Goal: Task Accomplishment & Management: Use online tool/utility

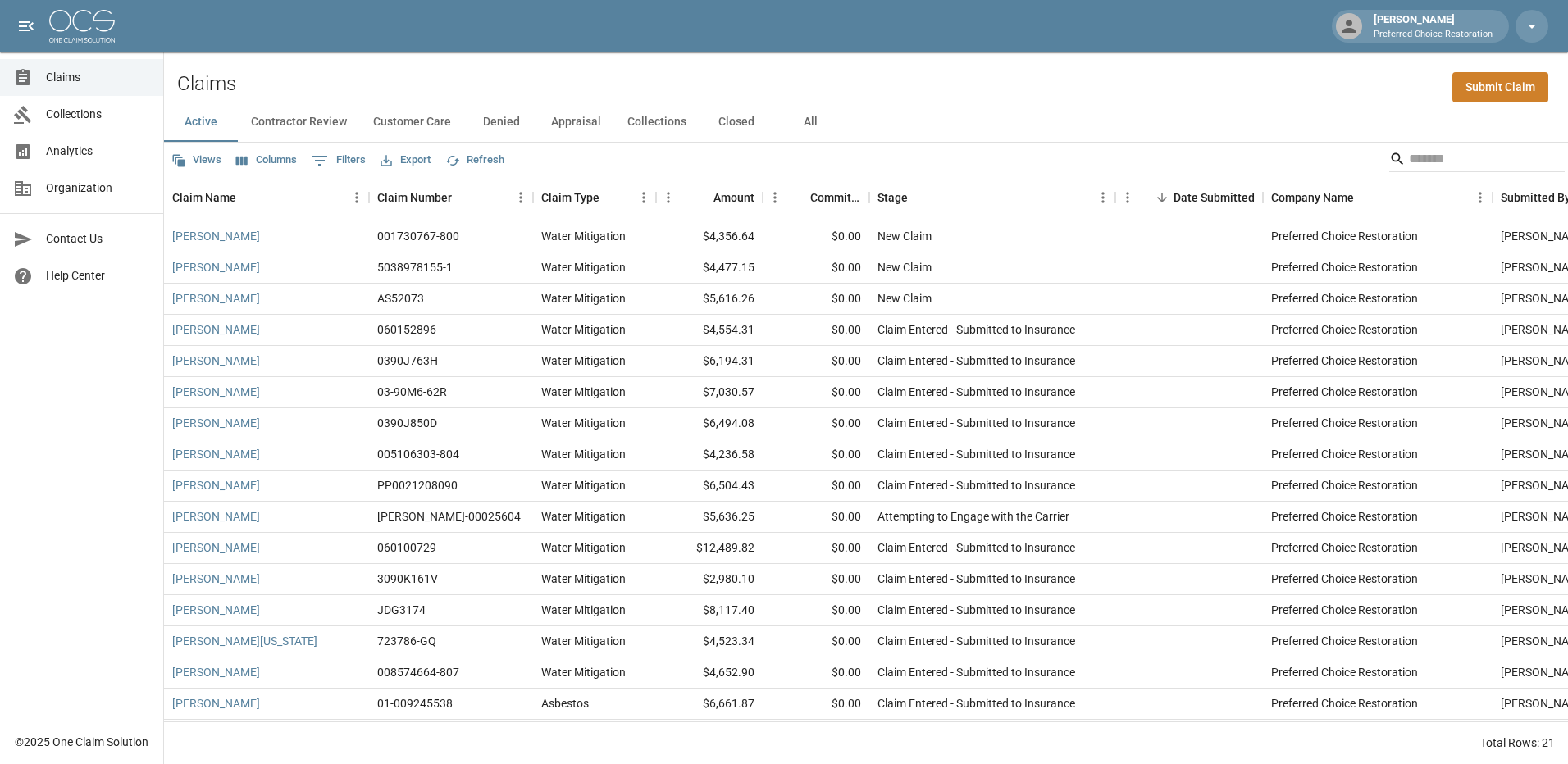
click at [425, 163] on button "Export" at bounding box center [406, 160] width 59 height 26
click at [414, 230] on li "Download as Excel" at bounding box center [444, 224] width 136 height 30
click at [813, 115] on button "All" at bounding box center [810, 122] width 74 height 40
click at [221, 122] on button "Active" at bounding box center [201, 122] width 74 height 40
click at [1166, 434] on div at bounding box center [1189, 424] width 148 height 31
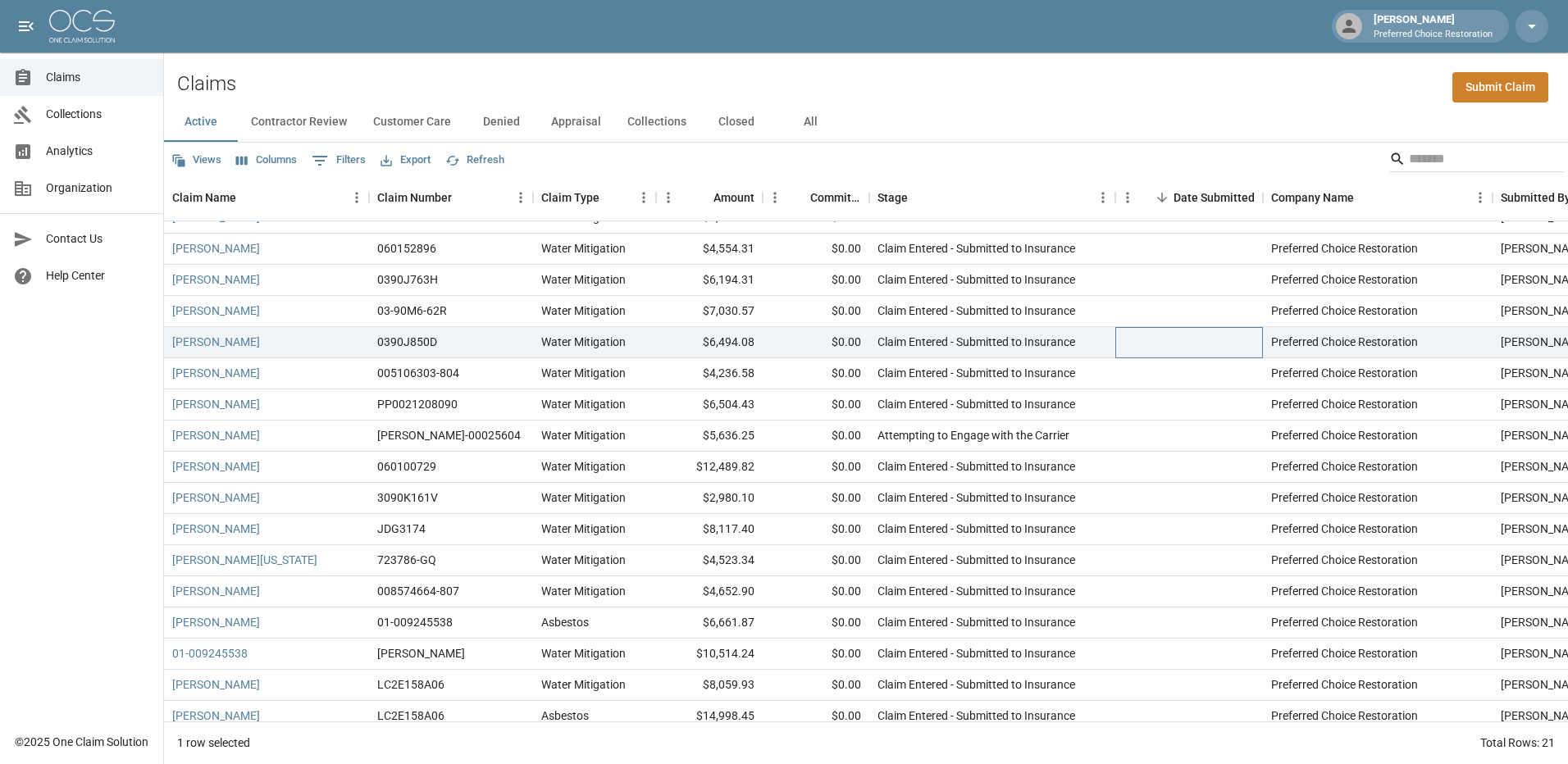
scroll to position [166, 0]
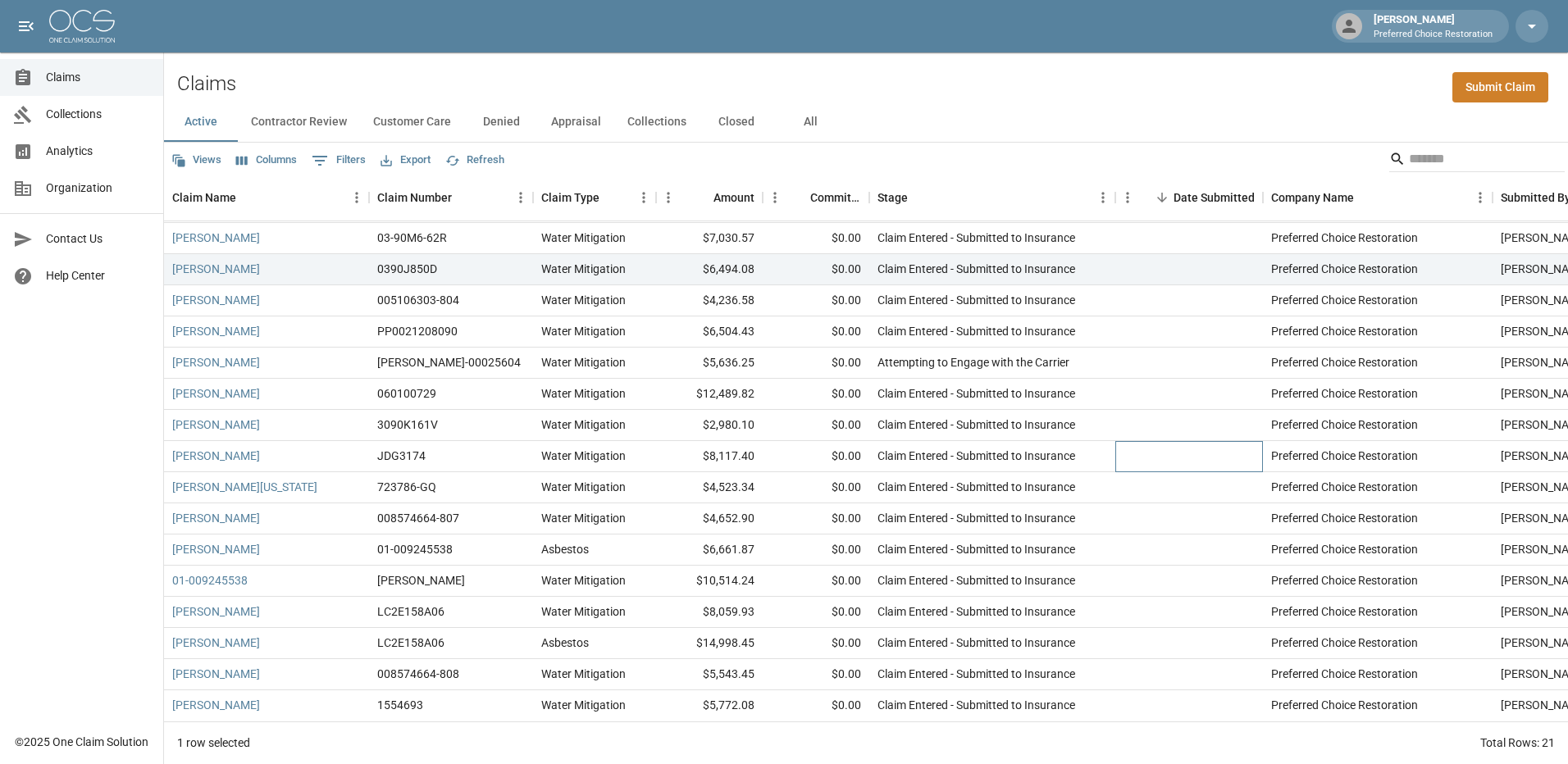
click at [1166, 441] on div at bounding box center [1189, 457] width 148 height 31
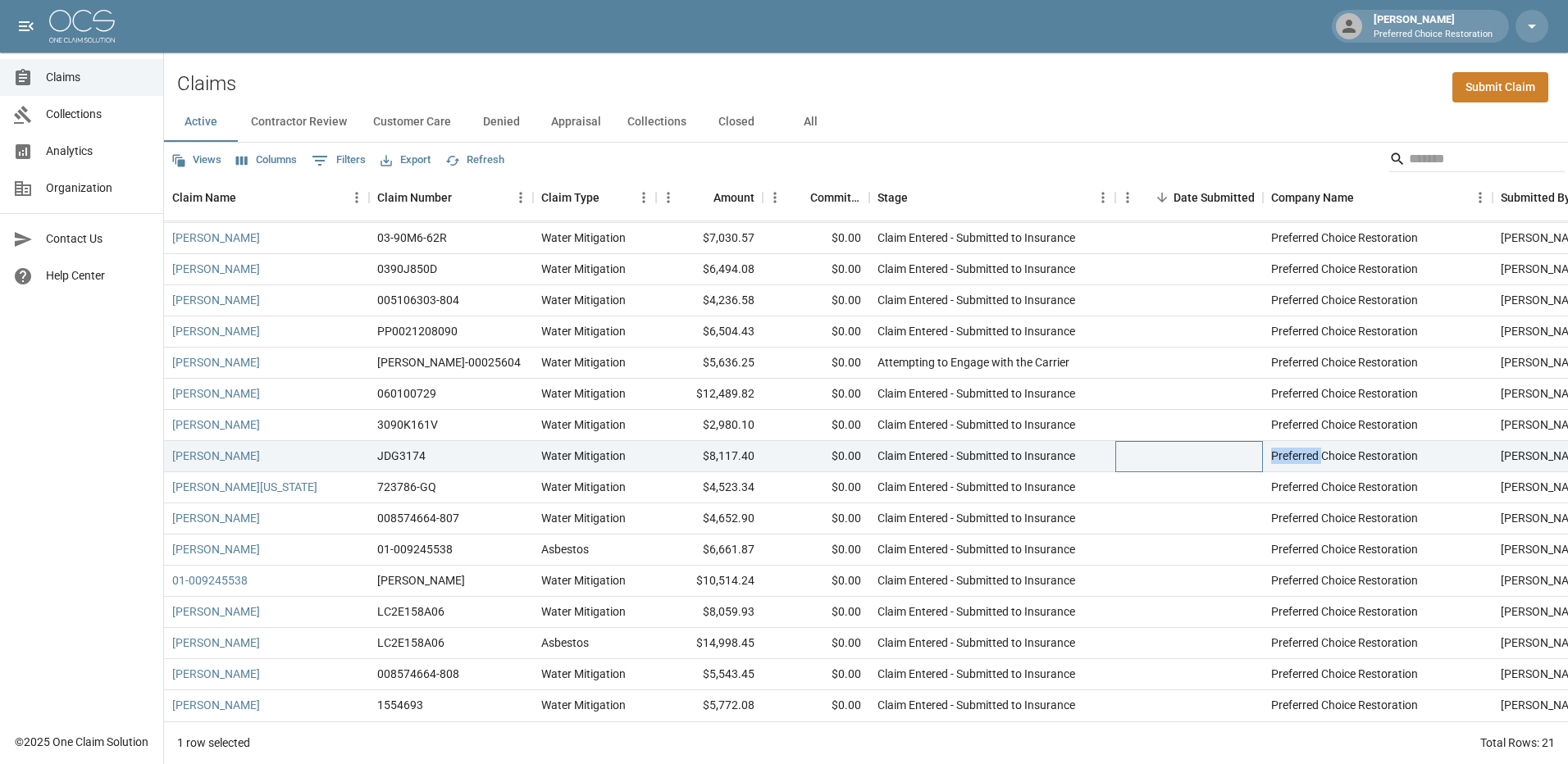
click at [1166, 441] on div at bounding box center [1189, 457] width 148 height 31
click at [1168, 441] on div at bounding box center [1189, 457] width 148 height 31
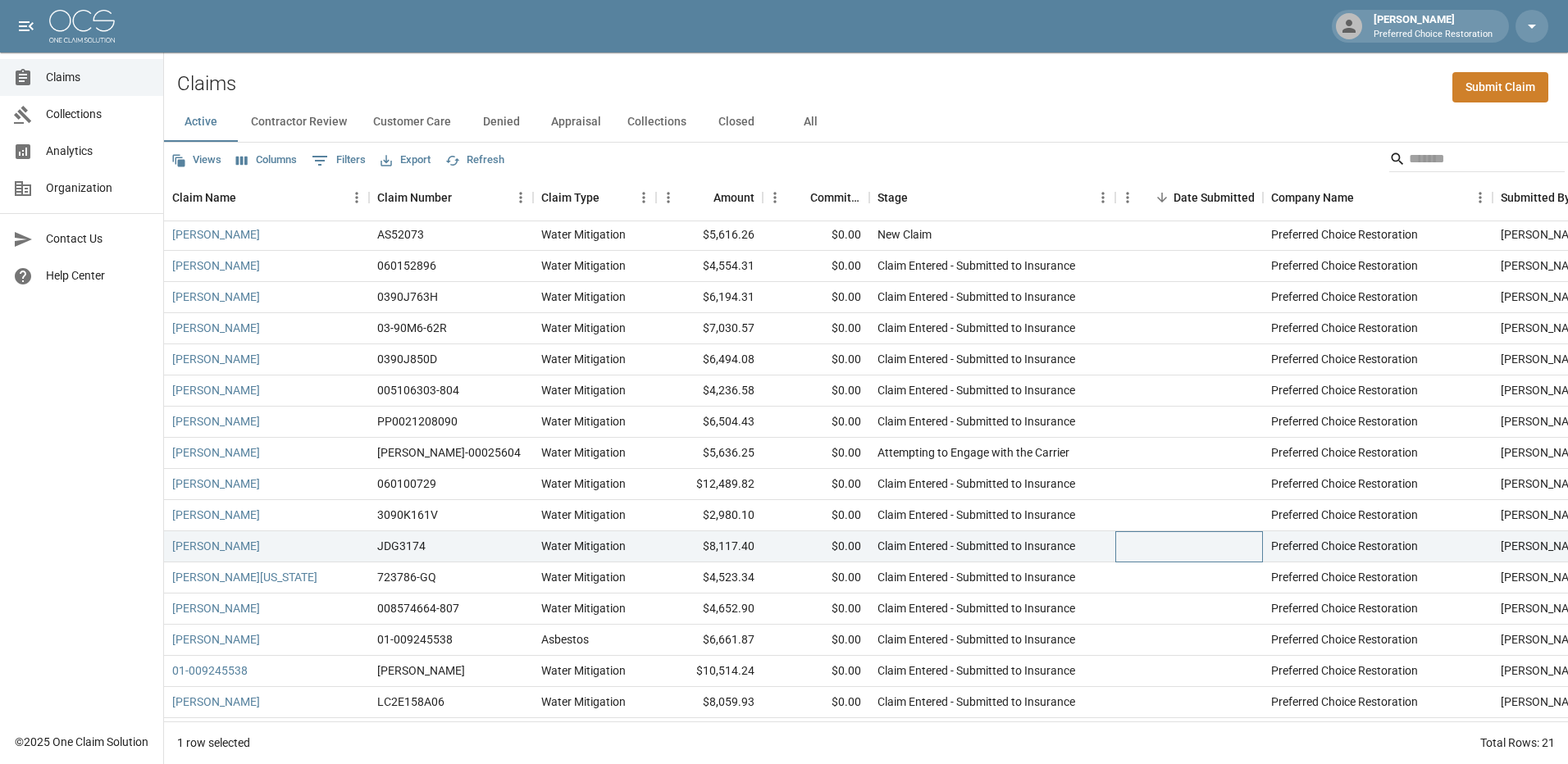
scroll to position [0, 0]
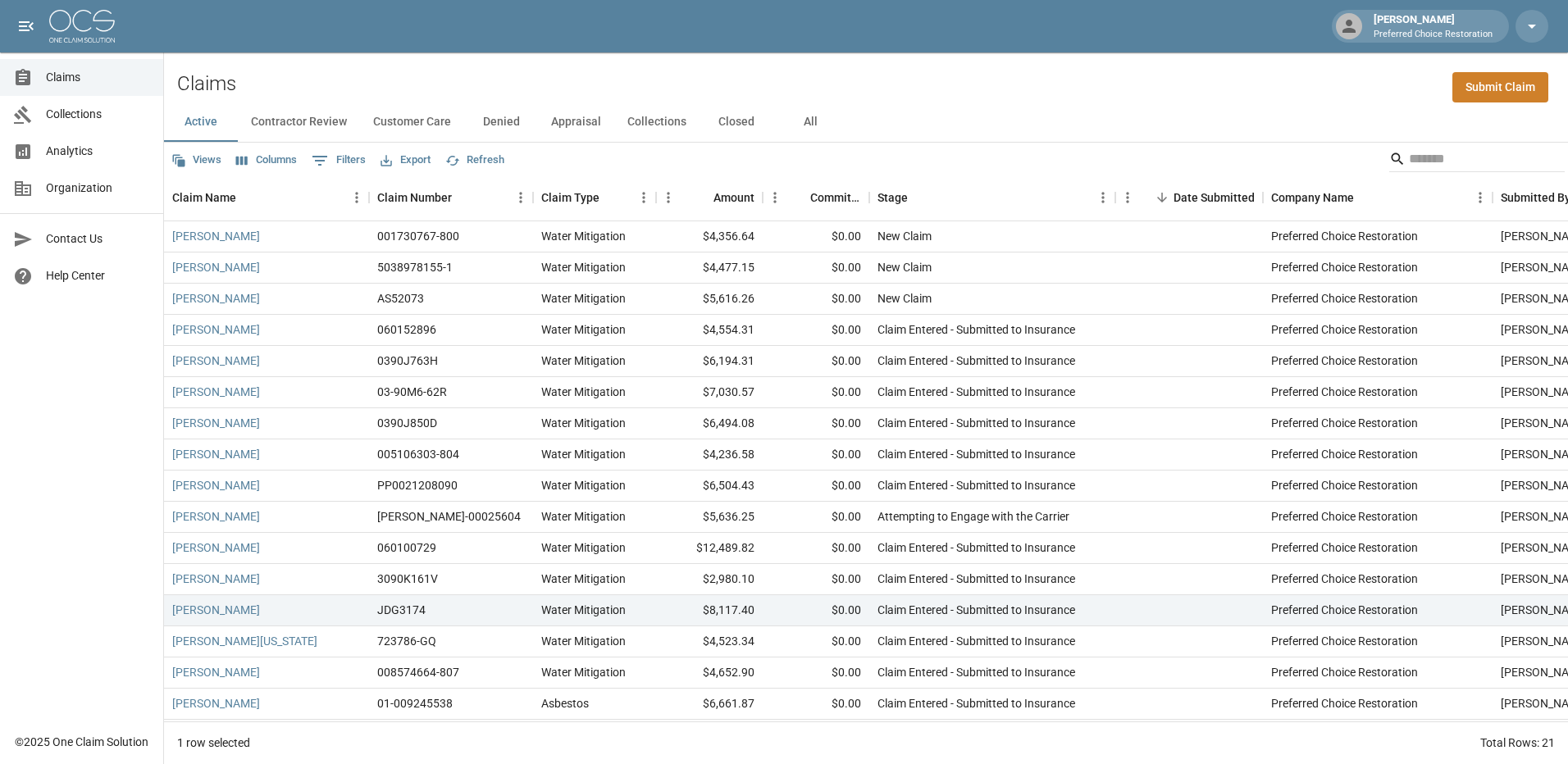
click at [324, 119] on button "Contractor Review" at bounding box center [299, 122] width 122 height 40
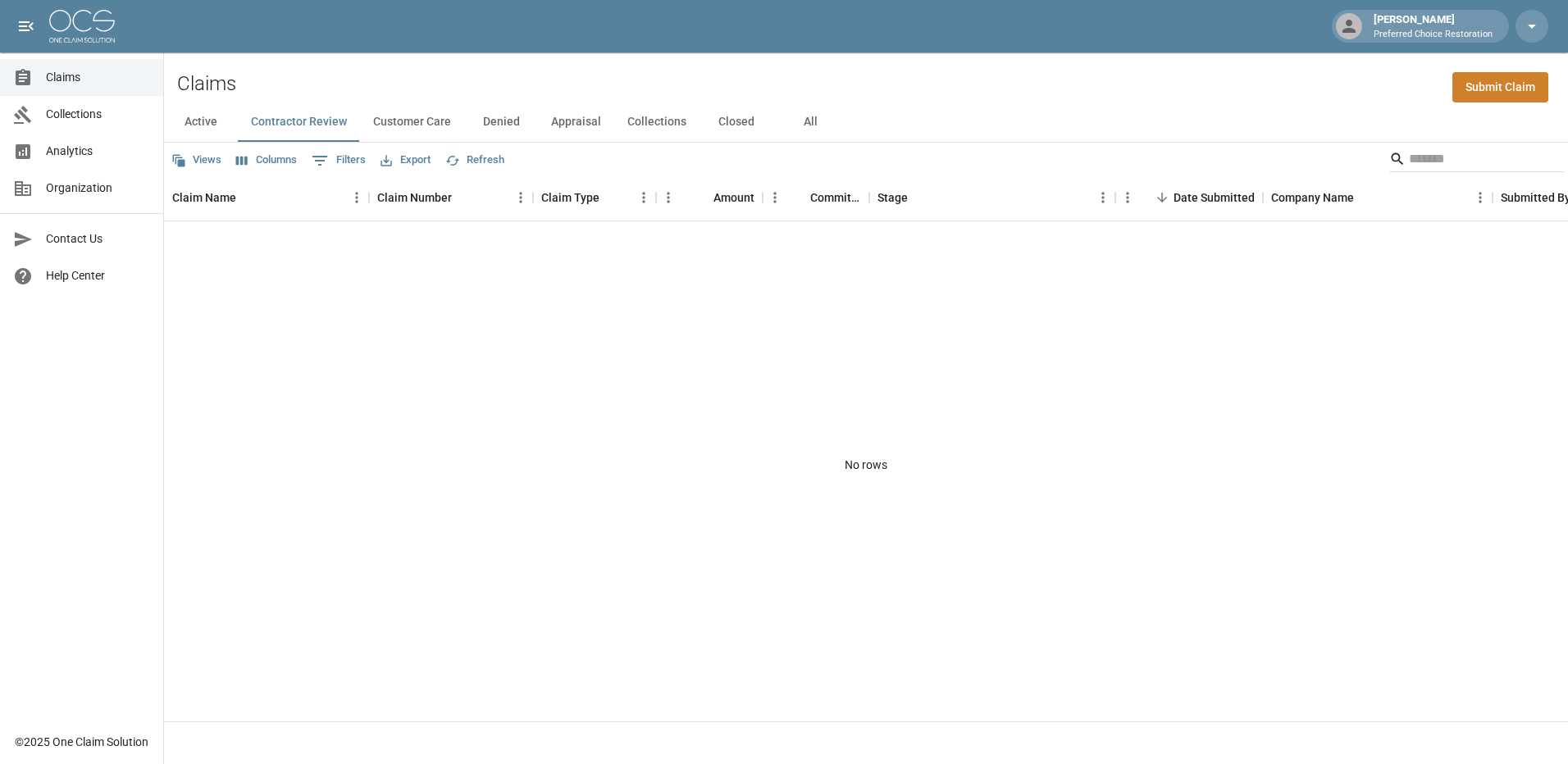
click at [389, 123] on button "Customer Care" at bounding box center [412, 122] width 104 height 40
click at [507, 125] on button "Denied" at bounding box center [501, 122] width 74 height 40
click at [588, 123] on button "Appraisal" at bounding box center [576, 122] width 77 height 40
click at [688, 128] on button "Collections" at bounding box center [656, 122] width 85 height 40
click at [711, 124] on button "Closed" at bounding box center [737, 122] width 74 height 40
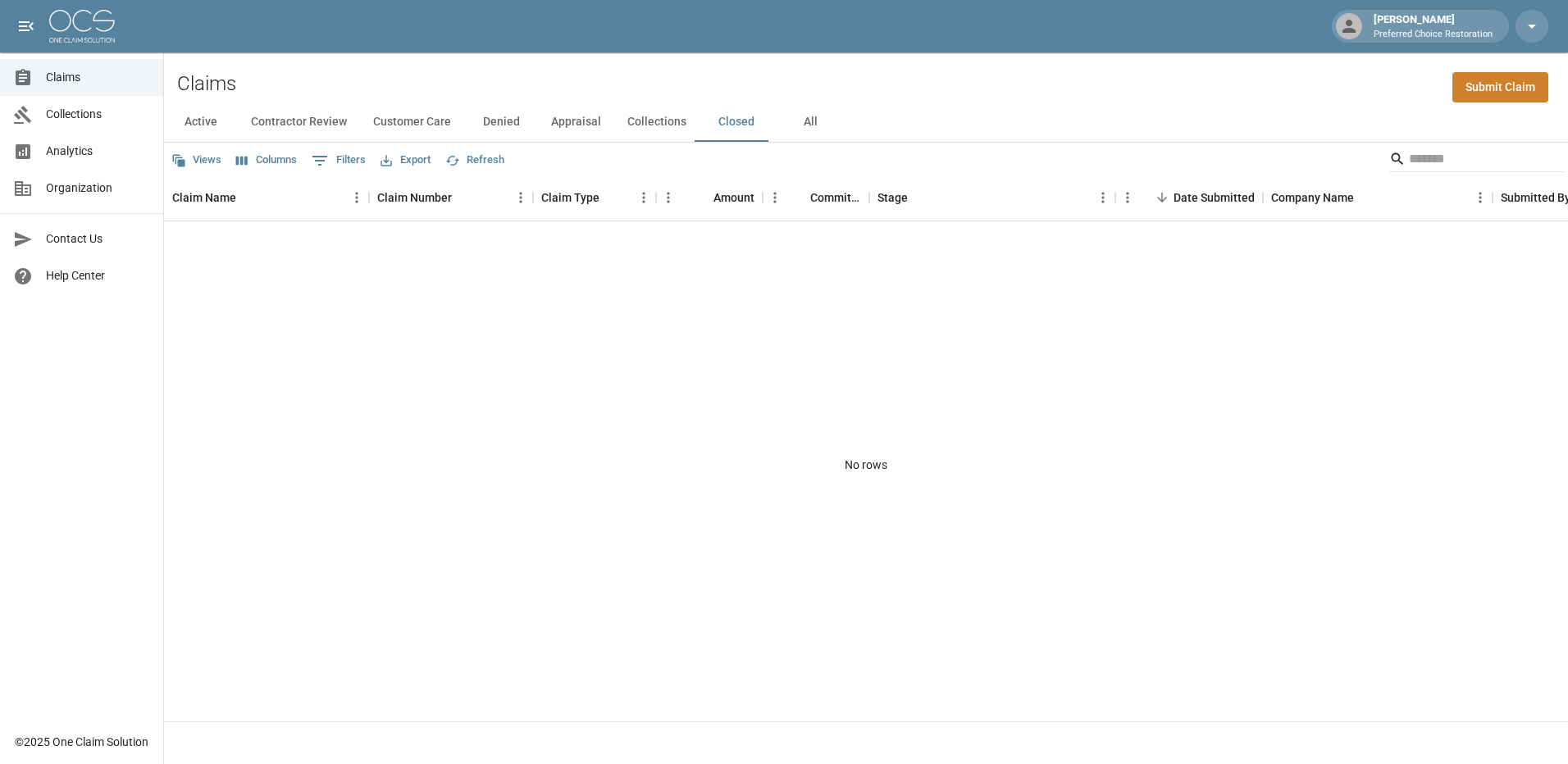
click at [814, 128] on button "All" at bounding box center [810, 122] width 74 height 40
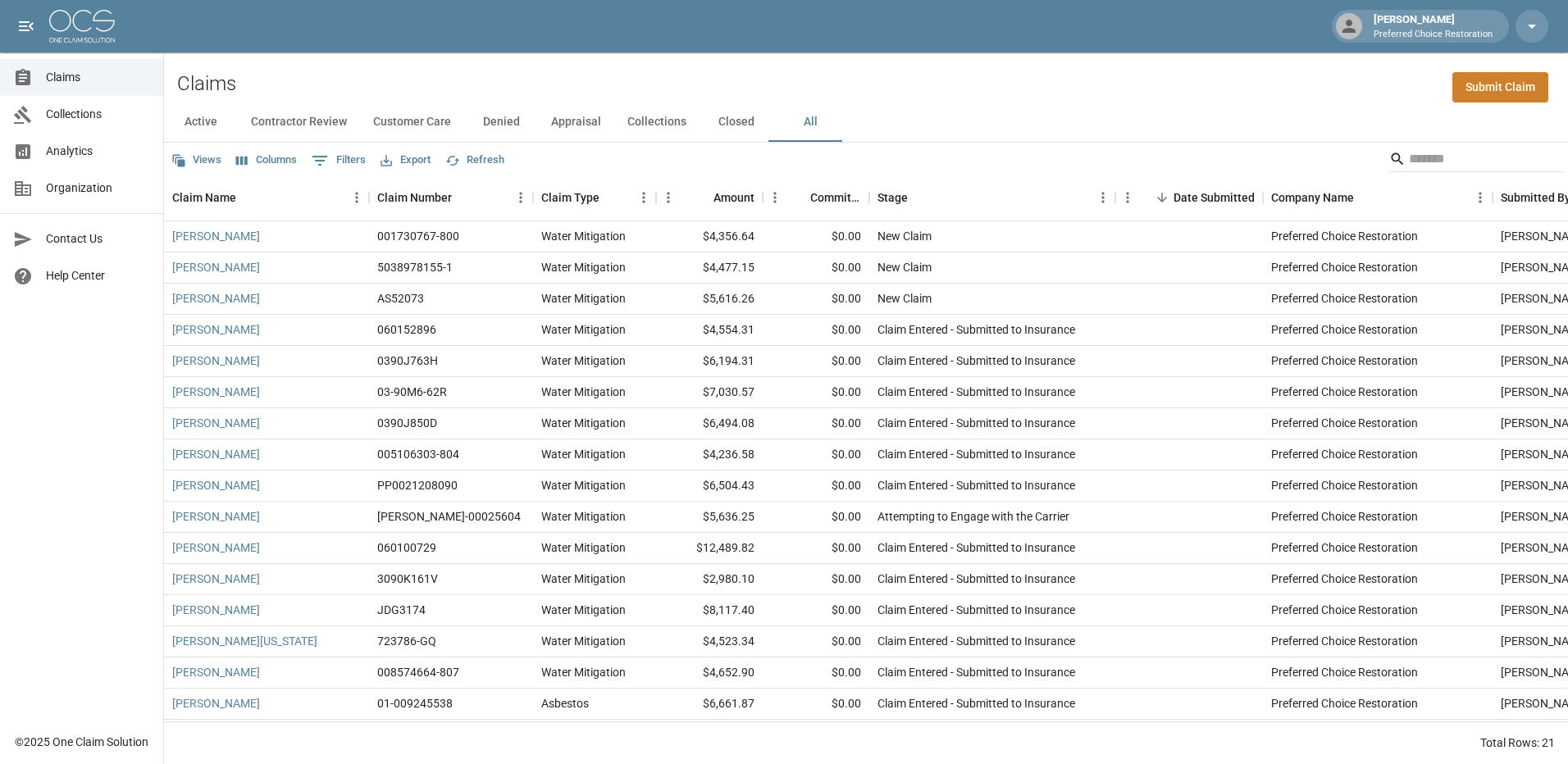
click at [79, 115] on span "Collections" at bounding box center [98, 114] width 104 height 17
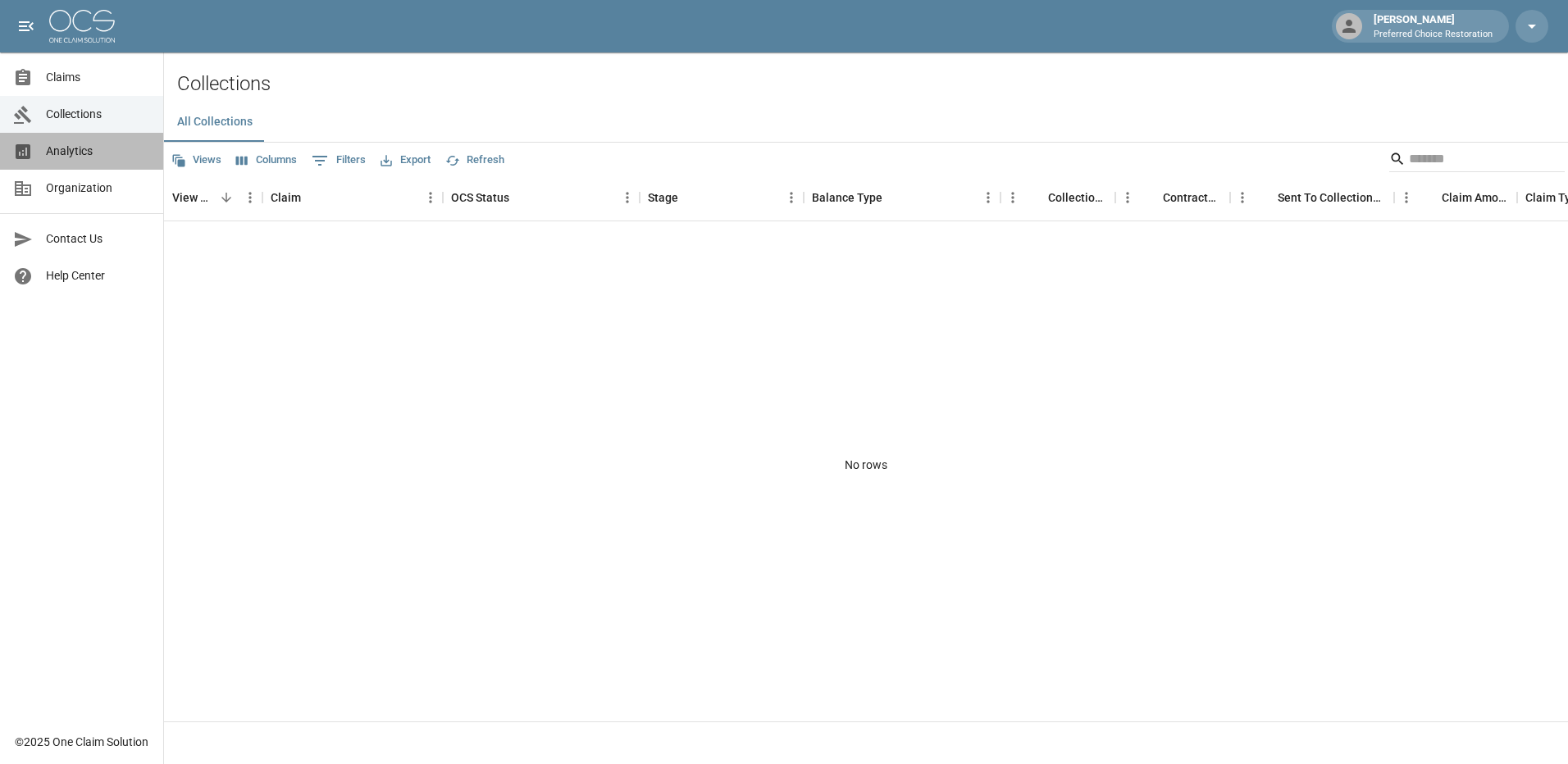
click at [71, 152] on span "Analytics" at bounding box center [98, 151] width 104 height 17
